Goal: Transaction & Acquisition: Purchase product/service

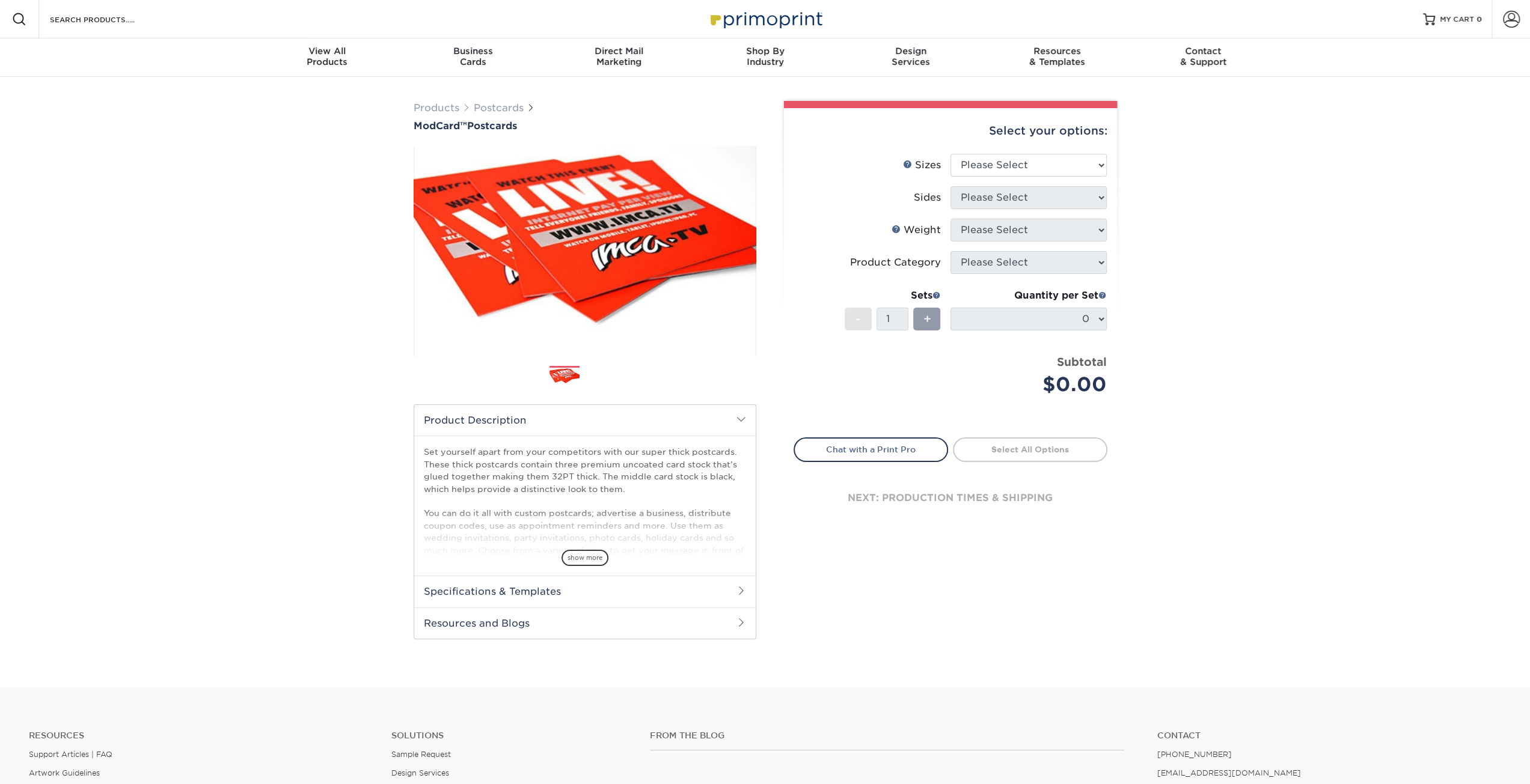
click at [231, 367] on div "Products Postcards ModCard™ Postcards $" at bounding box center [765, 382] width 1530 height 611
click at [1036, 167] on select "Please Select 2" x 4" 2" x 6" 2" x 8" 3.5" x 3.5" 3.5" x 4" 3.5" x 8.5" 3.67" x…" at bounding box center [1029, 165] width 156 height 23
select select "4.00x6.00"
click at [951, 154] on select "Please Select 2" x 4" 2" x 6" 2" x 8" 3.5" x 3.5" 3.5" x 4" 3.5" x 8.5" 3.67" x…" at bounding box center [1029, 165] width 156 height 23
drag, startPoint x: 1226, startPoint y: 317, endPoint x: 1074, endPoint y: 223, distance: 178.7
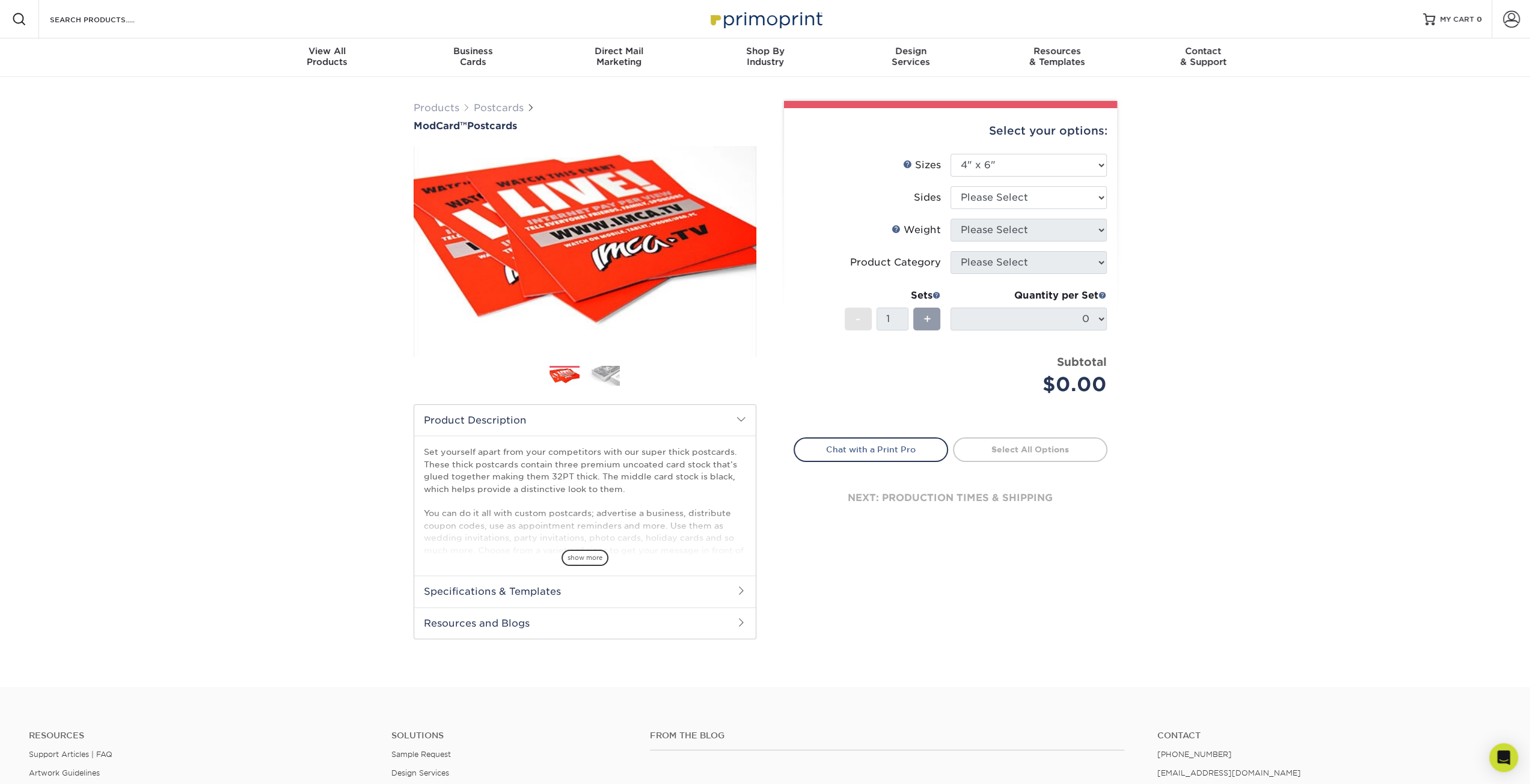
click at [1226, 316] on div "Products Postcards ModCard™ Postcards $" at bounding box center [765, 382] width 1530 height 611
click at [1015, 195] on select "Please Select Print Both Sides Print Front Only" at bounding box center [1029, 198] width 156 height 23
select select "13abbda7-1d64-4f25-8bb2-c179b224825d"
click at [951, 186] on select "Please Select Print Both Sides Print Front Only" at bounding box center [1029, 198] width 156 height 23
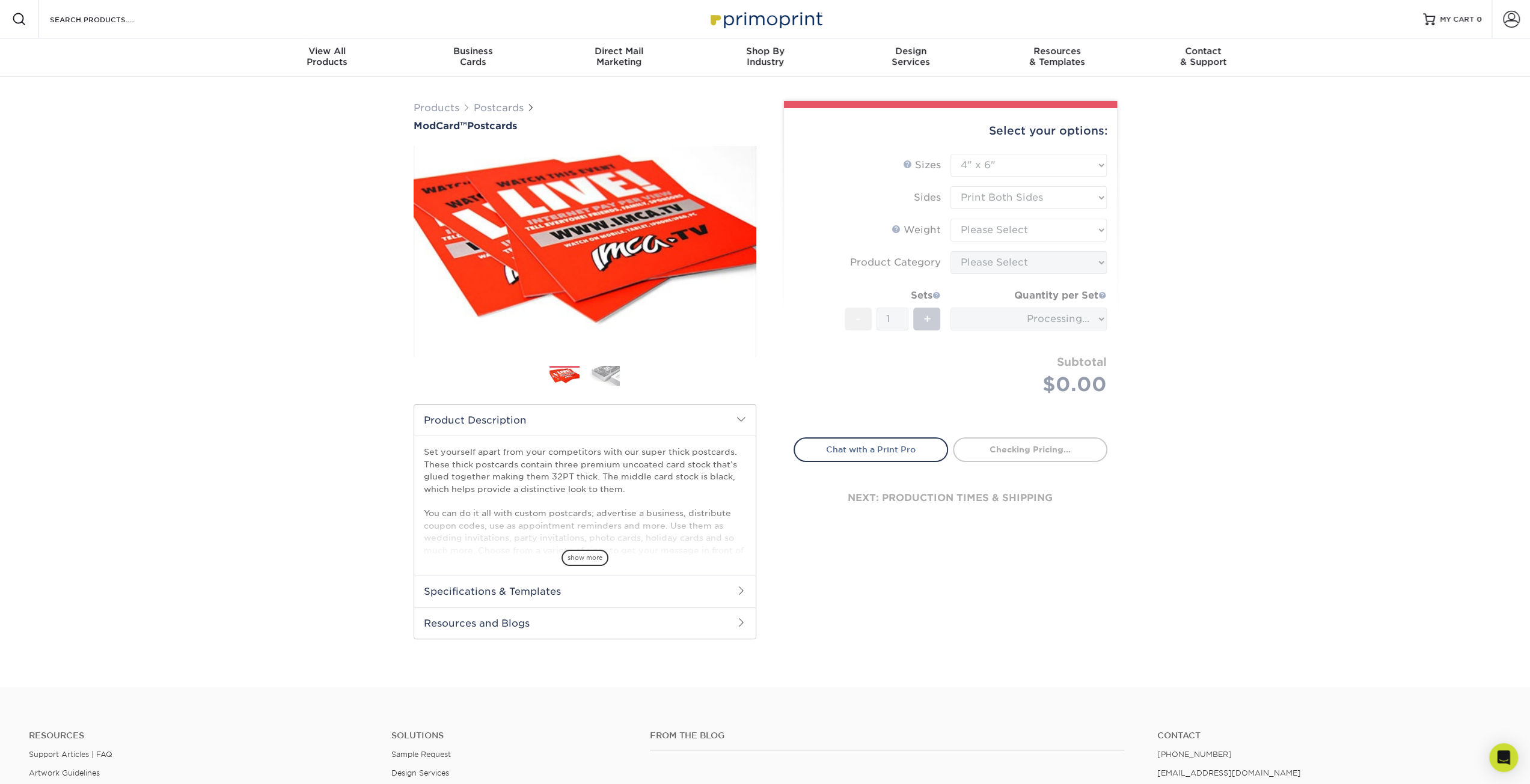
click at [1218, 240] on div "Products Postcards ModCard™ Postcards $" at bounding box center [765, 382] width 1530 height 611
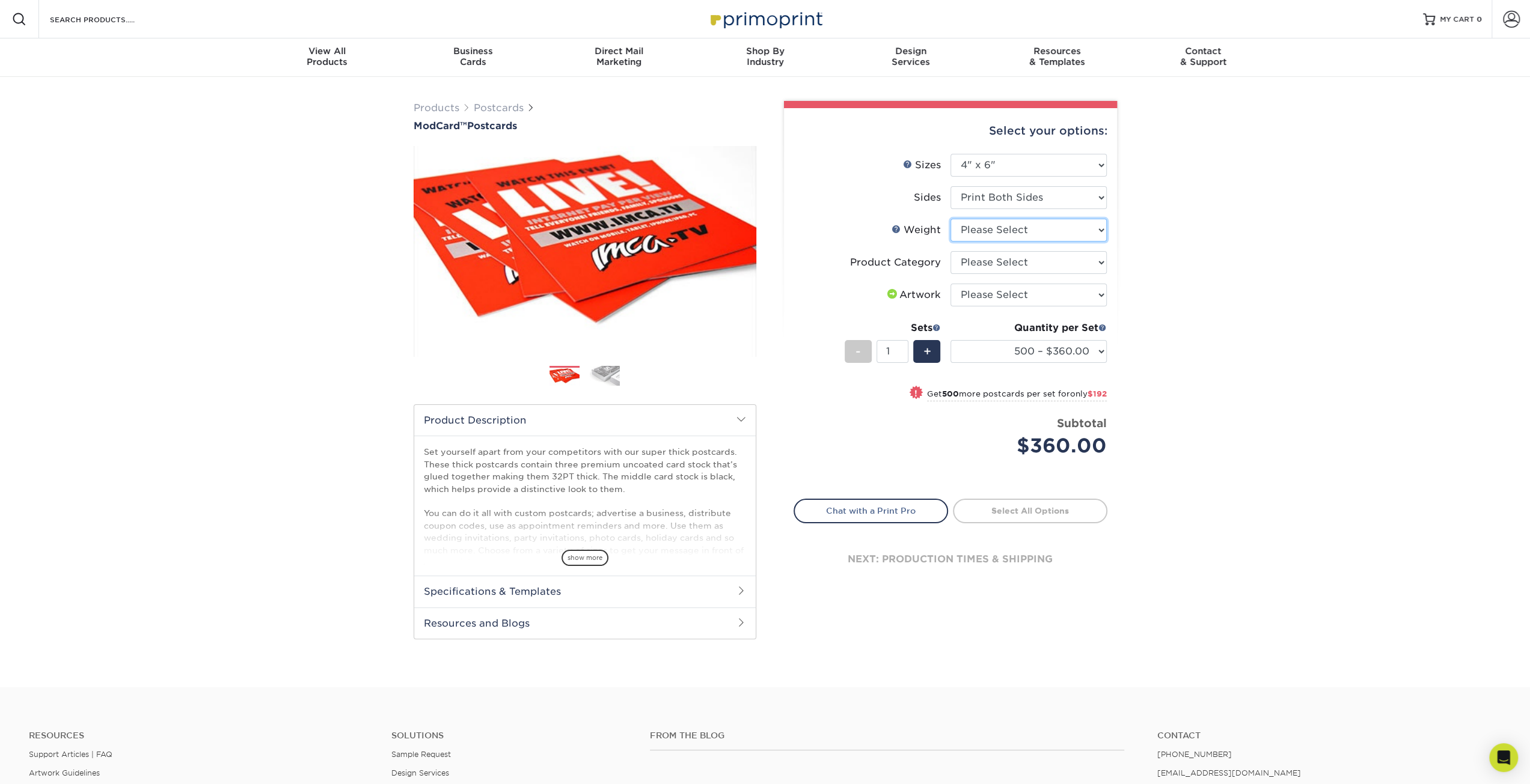
click at [987, 234] on select "Please Select 32PTUCBLK" at bounding box center [1029, 231] width 156 height 23
select select "32PTUCBLK"
click at [951, 219] on select "Please Select 32PTUCBLK" at bounding box center [1029, 231] width 156 height 23
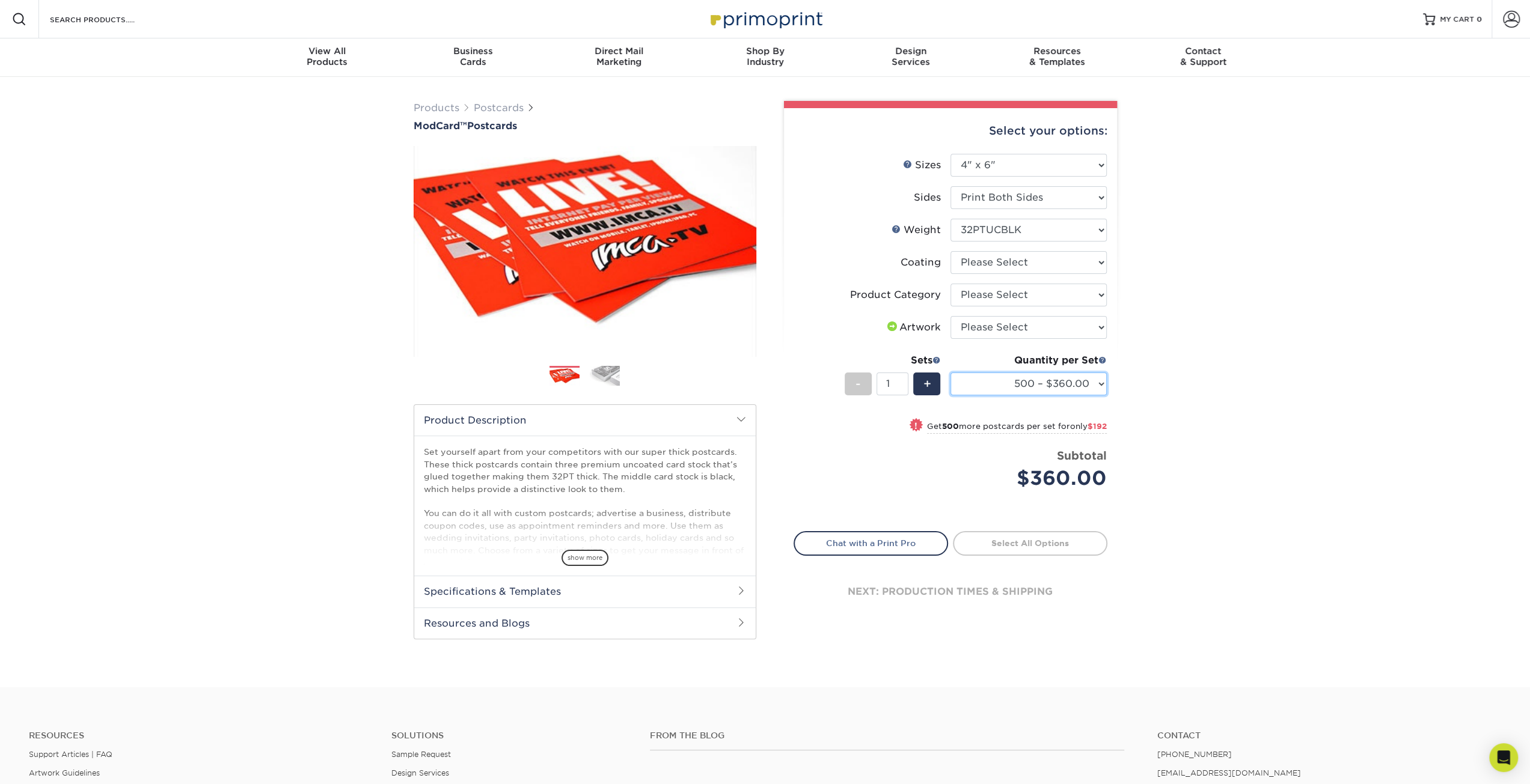
click at [1006, 383] on select "500 – $360.00 1000 – $552.00" at bounding box center [1029, 384] width 156 height 23
